Goal: Book appointment/travel/reservation

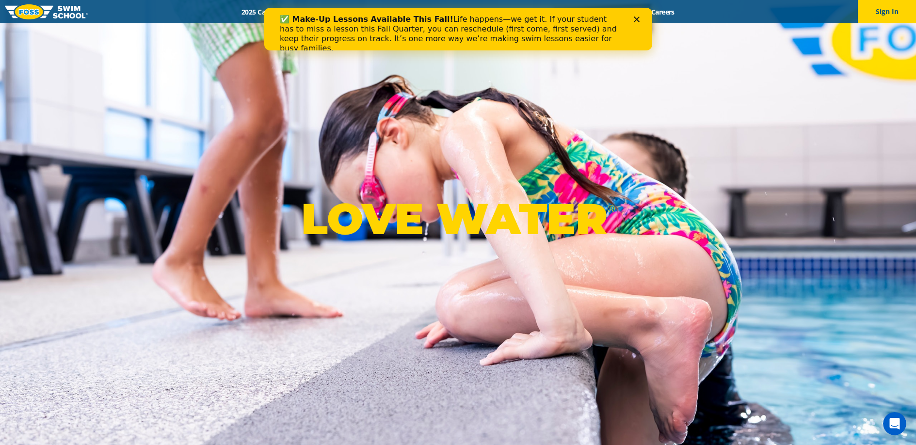
click at [635, 17] on icon "Close" at bounding box center [636, 19] width 6 height 6
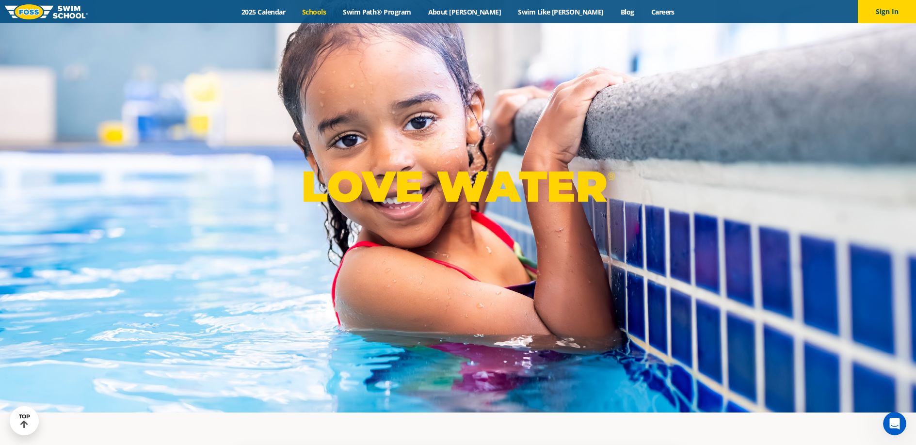
scroll to position [34, 0]
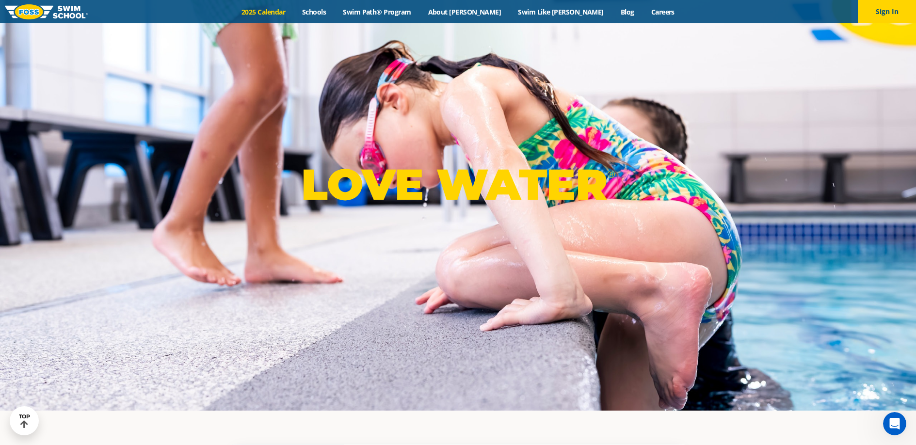
click at [294, 13] on link "2025 Calendar" at bounding box center [263, 11] width 61 height 9
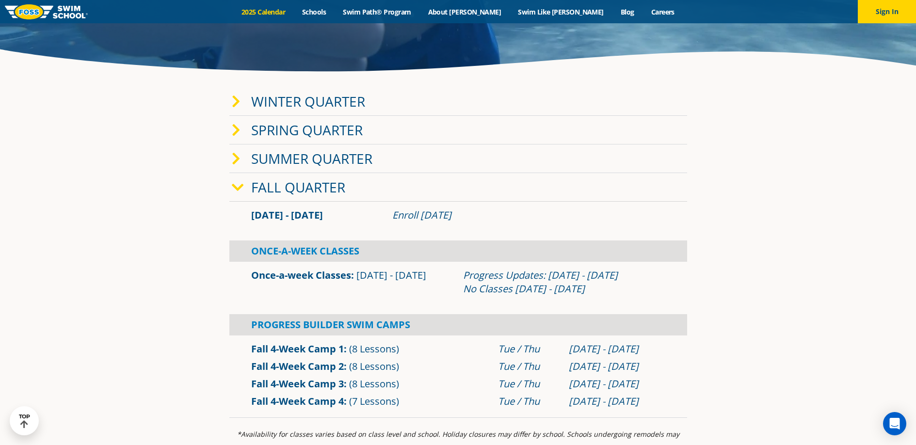
scroll to position [230, 0]
click at [301, 274] on link "Once-a-week Classes" at bounding box center [301, 274] width 100 height 13
click at [483, 15] on link "About [PERSON_NAME]" at bounding box center [464, 11] width 90 height 9
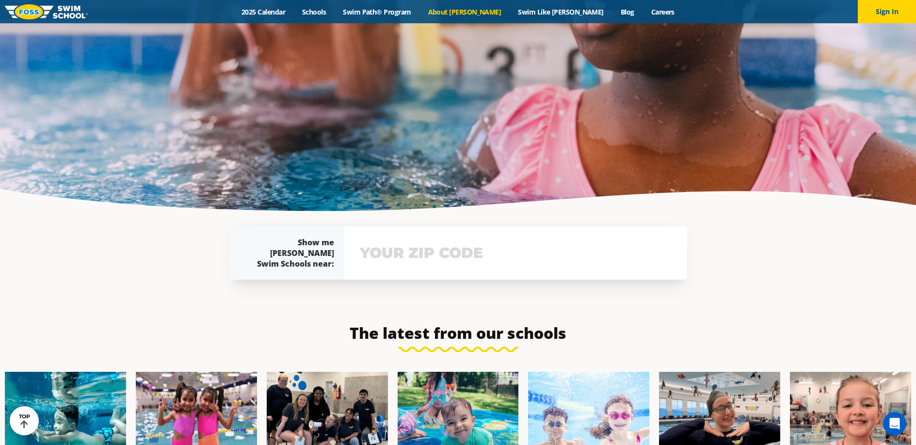
scroll to position [2107, 0]
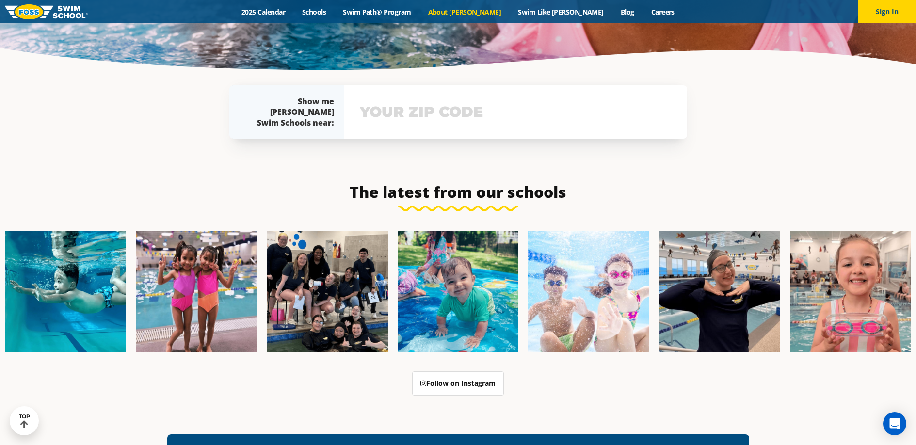
scroll to position [2258, 0]
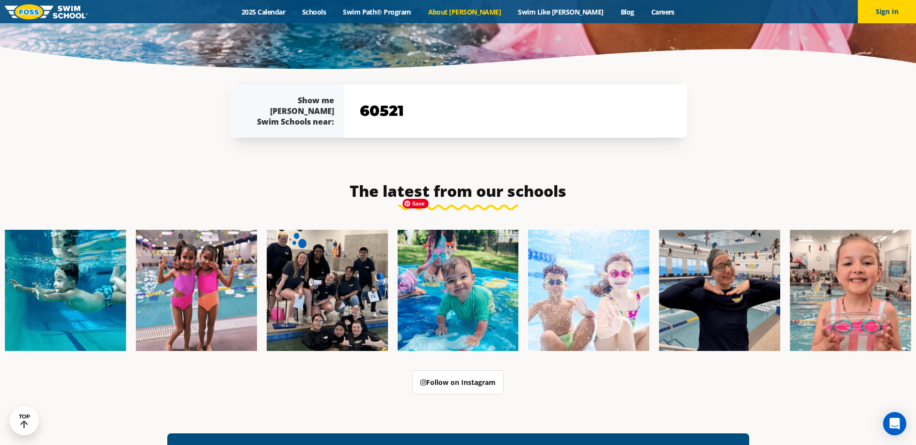
type input "60521"
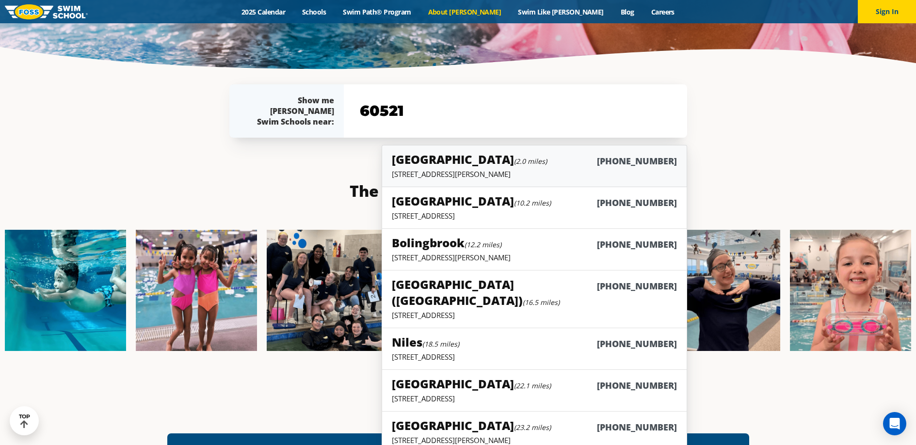
click at [524, 169] on p "4700 Gilbert Ave, Western Springs, IL 60558" at bounding box center [534, 174] width 285 height 10
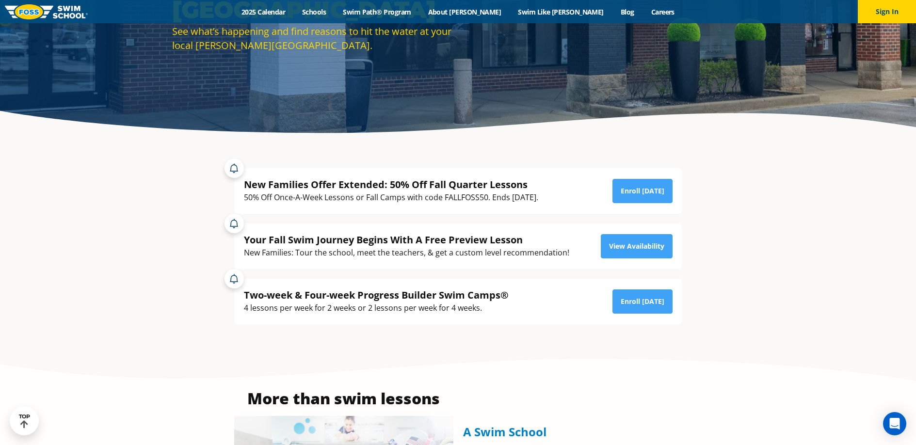
scroll to position [169, 0]
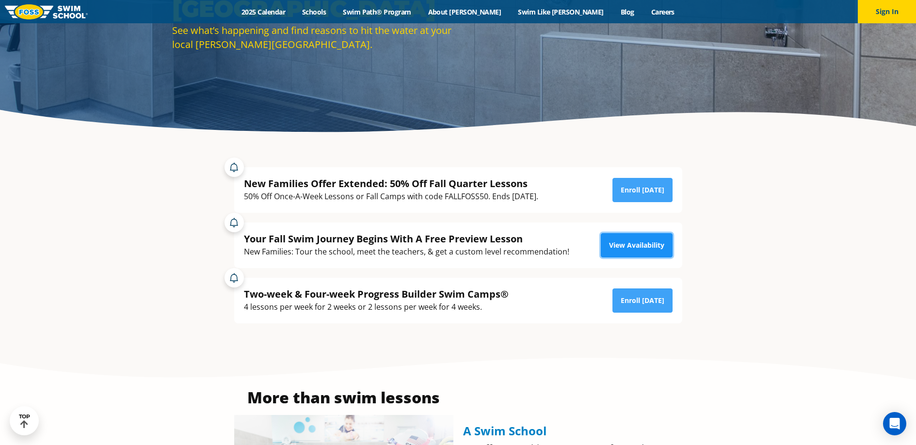
click at [658, 242] on link "View Availability" at bounding box center [637, 245] width 72 height 24
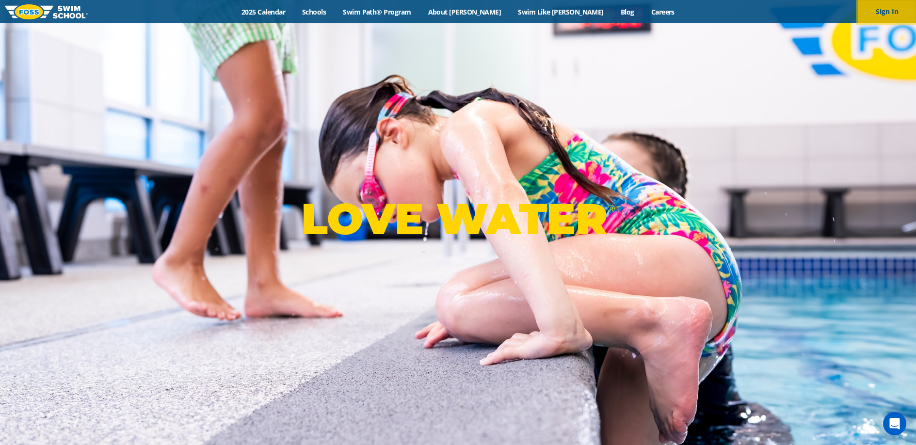
click at [885, 13] on button "Sign In" at bounding box center [887, 11] width 58 height 23
